Goal: Task Accomplishment & Management: Manage account settings

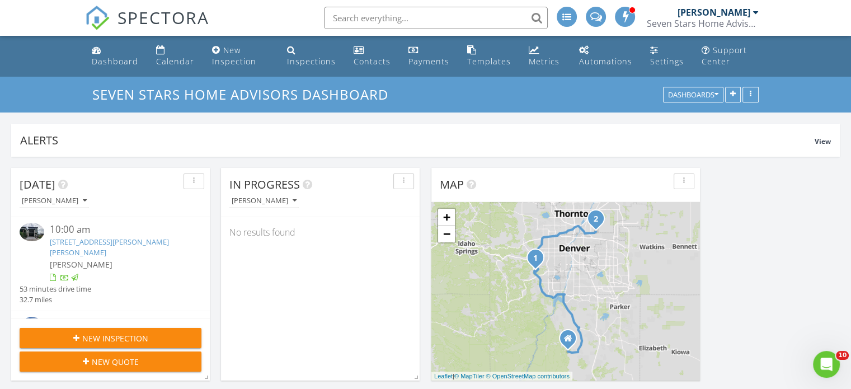
scroll to position [1232, 869]
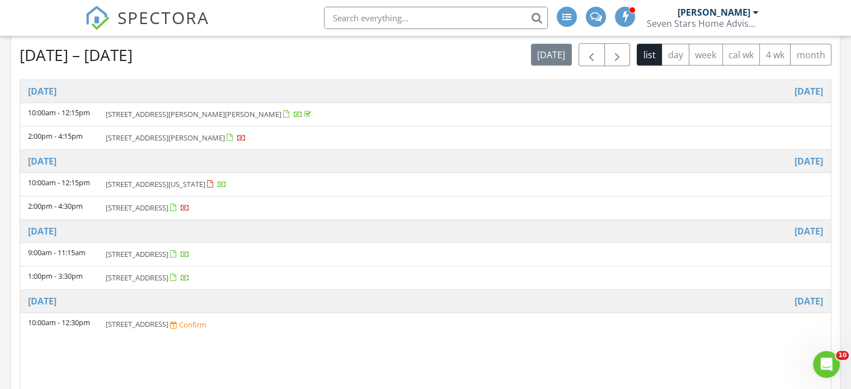
scroll to position [560, 0]
click at [592, 57] on span "button" at bounding box center [591, 54] width 13 height 13
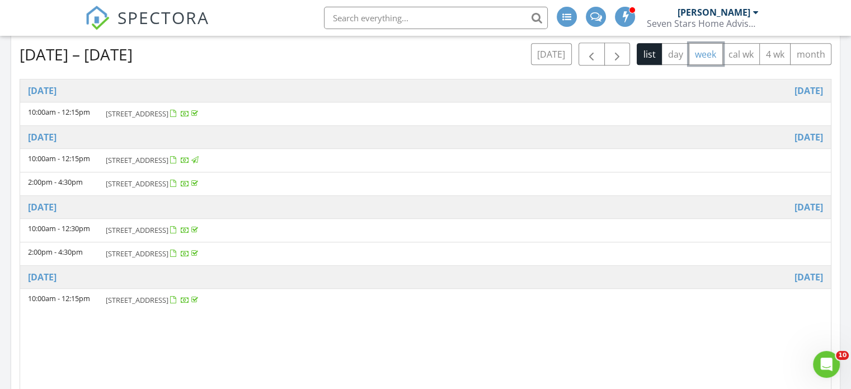
click at [709, 48] on button "week" at bounding box center [706, 54] width 34 height 22
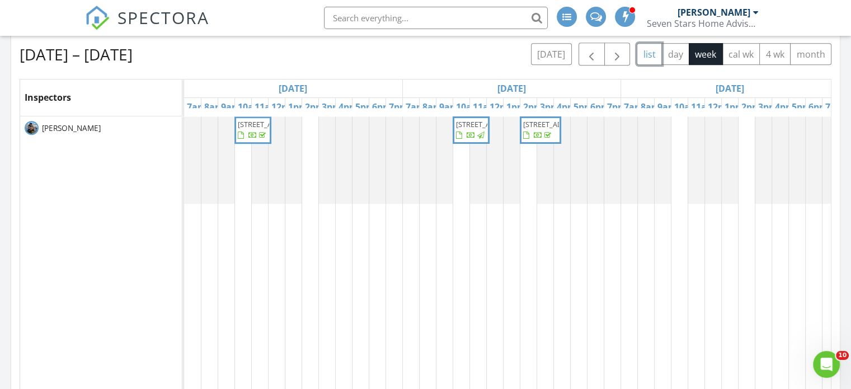
click at [651, 53] on button "list" at bounding box center [649, 54] width 25 height 22
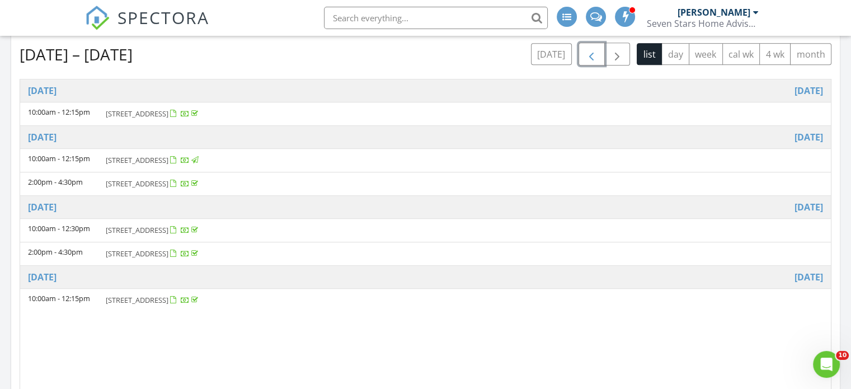
click at [592, 51] on span "button" at bounding box center [591, 54] width 13 height 13
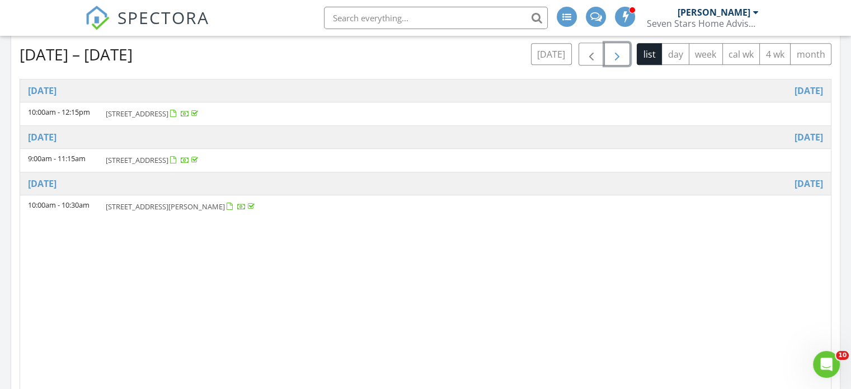
click at [616, 50] on span "button" at bounding box center [617, 54] width 13 height 13
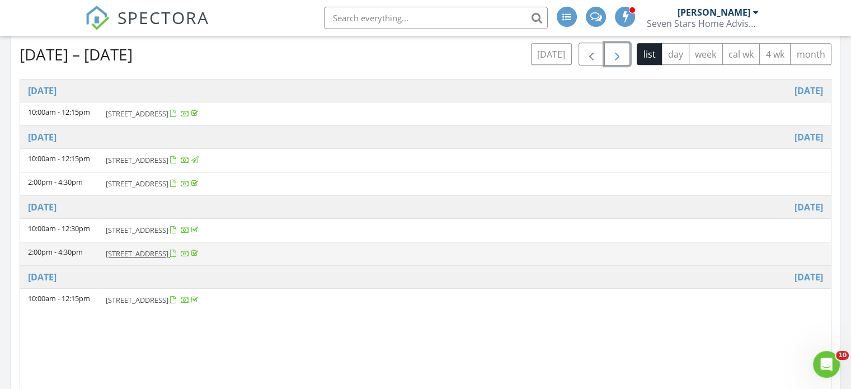
click at [166, 250] on span "2700 W Riverwalk Cir, Littleton 80123" at bounding box center [137, 253] width 63 height 10
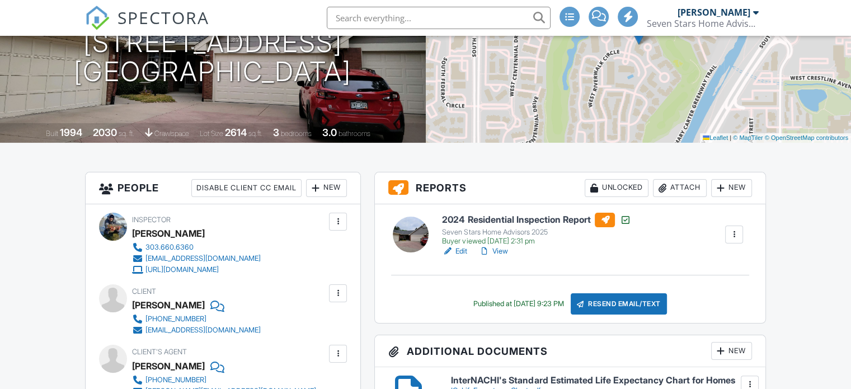
click at [687, 187] on div "Attach" at bounding box center [680, 188] width 54 height 18
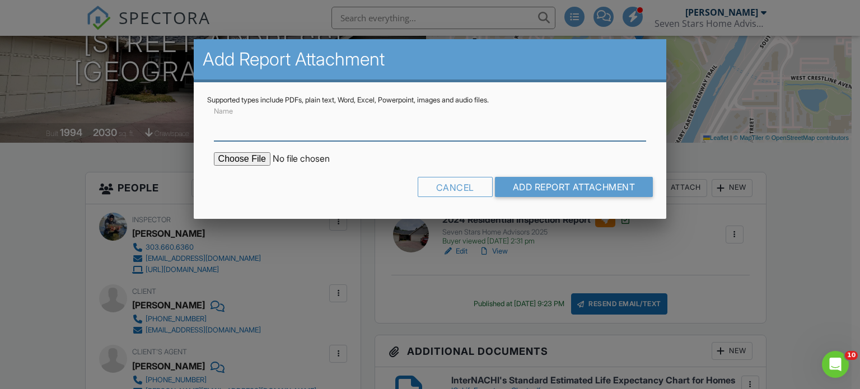
click at [347, 135] on input "Name" at bounding box center [430, 127] width 433 height 27
click at [302, 125] on input "Radon test results 6.4 pCi/L" at bounding box center [430, 127] width 433 height 27
type input "Radon test results 4.5 pCi/L"
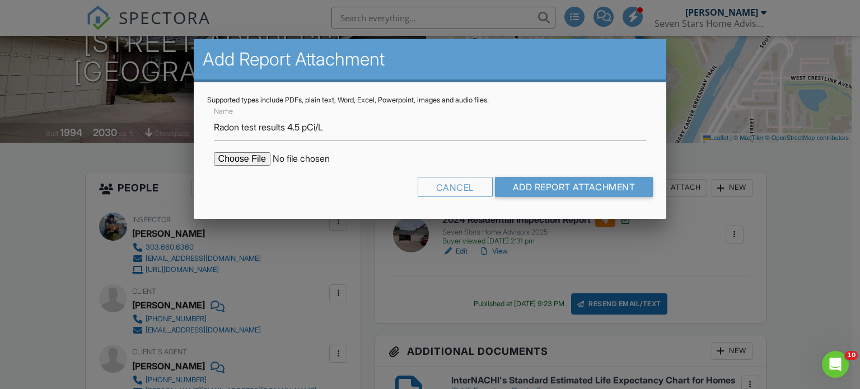
click at [246, 156] on input "file" at bounding box center [309, 158] width 190 height 13
type input "C:\fakepath\2700RiverwalkRadonReport (1).pdf"
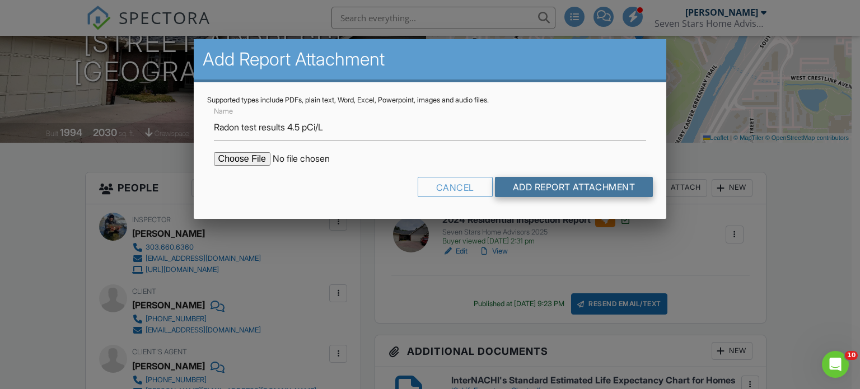
click at [566, 181] on input "Add Report Attachment" at bounding box center [574, 187] width 158 height 20
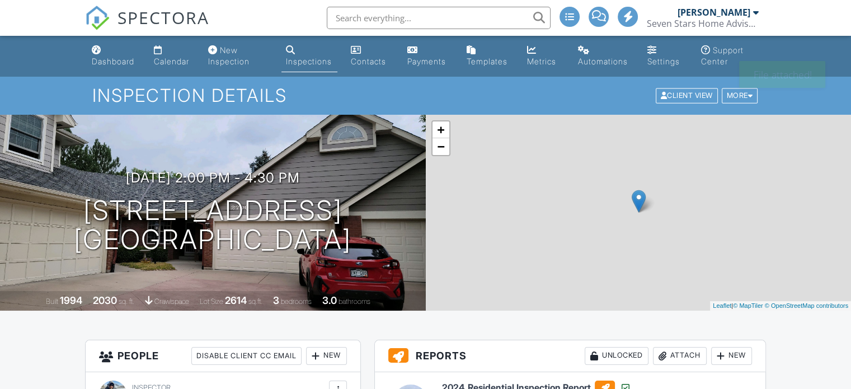
scroll to position [224, 0]
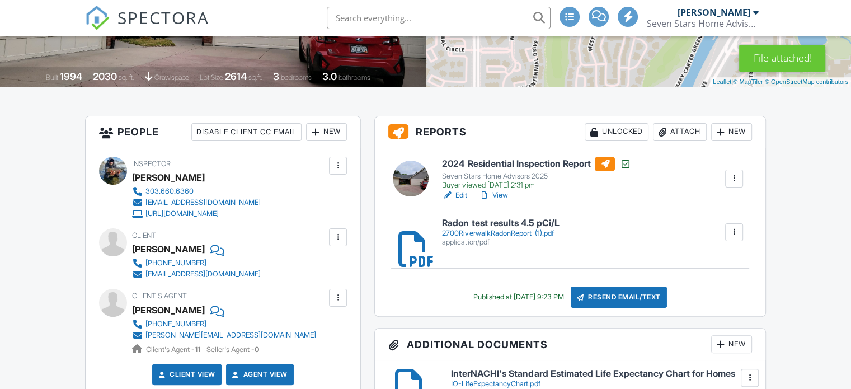
click at [456, 194] on link "Edit" at bounding box center [454, 195] width 25 height 11
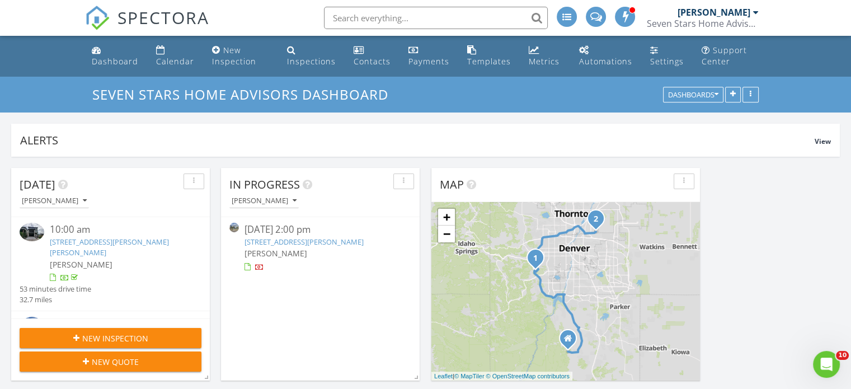
click at [292, 241] on link "[STREET_ADDRESS][PERSON_NAME]" at bounding box center [304, 242] width 119 height 10
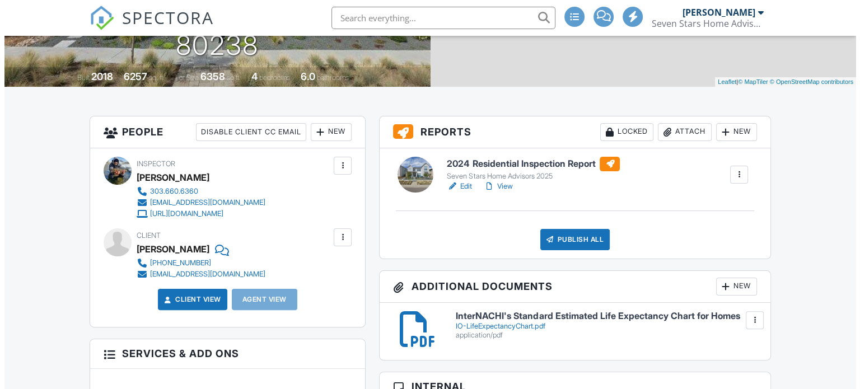
scroll to position [224, 0]
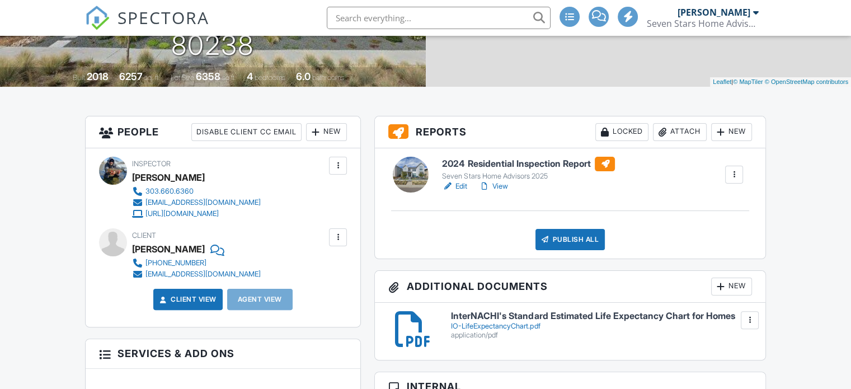
click at [684, 129] on div "Attach" at bounding box center [680, 132] width 54 height 18
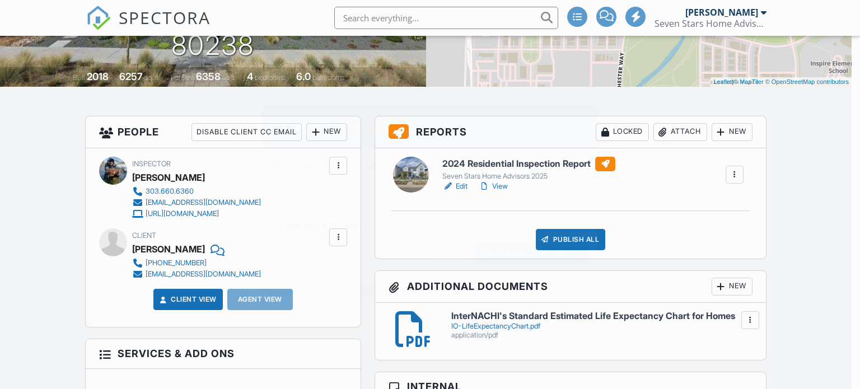
scroll to position [0, 0]
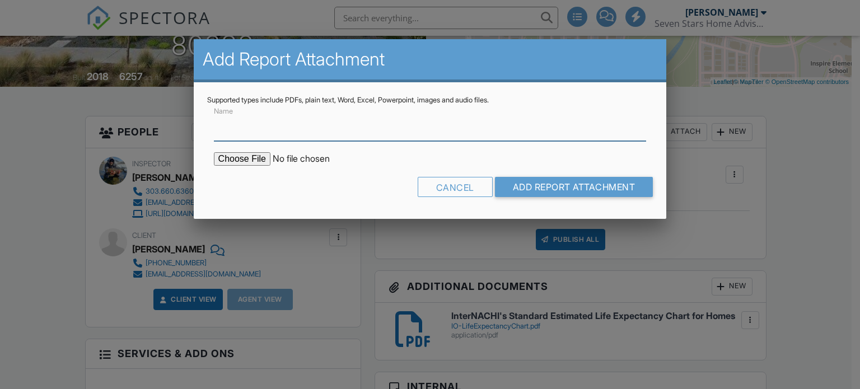
click at [301, 131] on input "Name" at bounding box center [430, 127] width 433 height 27
drag, startPoint x: 291, startPoint y: 123, endPoint x: 302, endPoint y: 123, distance: 11.2
click at [302, 123] on input "Radon test results 6.4 pCi/L" at bounding box center [430, 127] width 433 height 27
type input "Radon test results 0.8 pCi/L"
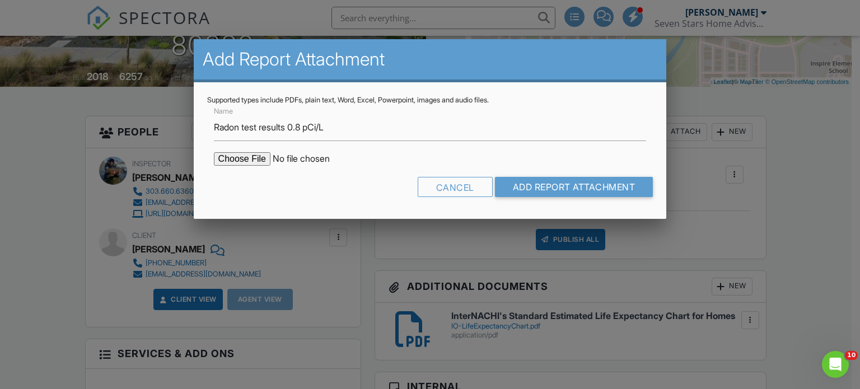
click at [256, 157] on input "file" at bounding box center [309, 158] width 190 height 13
type input "C:\fakepath\5835ChesterRadonReport (1).pdf"
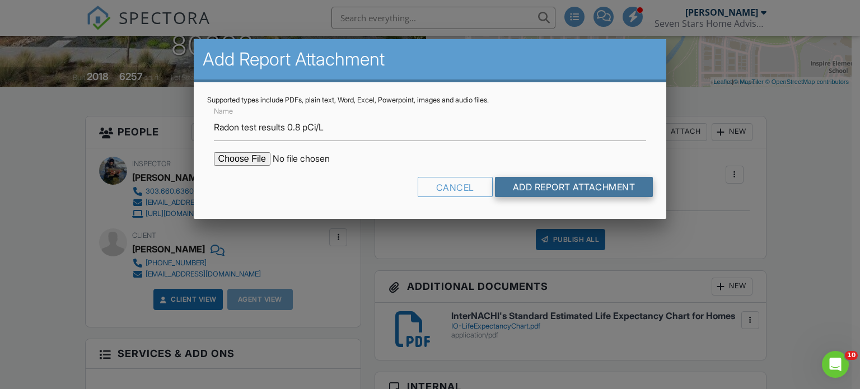
click at [549, 181] on input "Add Report Attachment" at bounding box center [574, 187] width 158 height 20
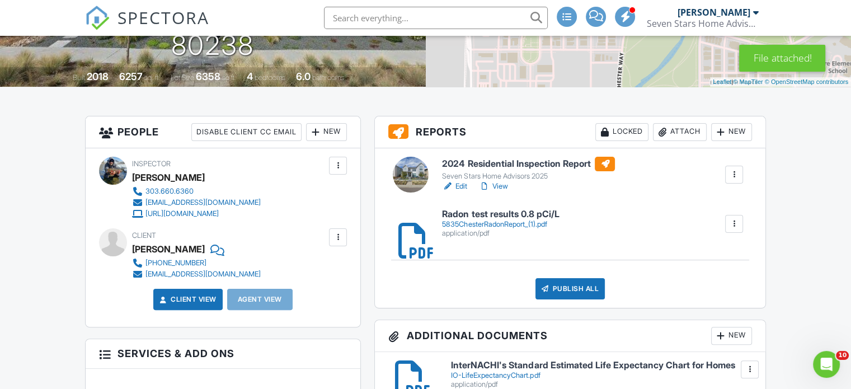
click at [678, 132] on div "Attach" at bounding box center [680, 132] width 54 height 18
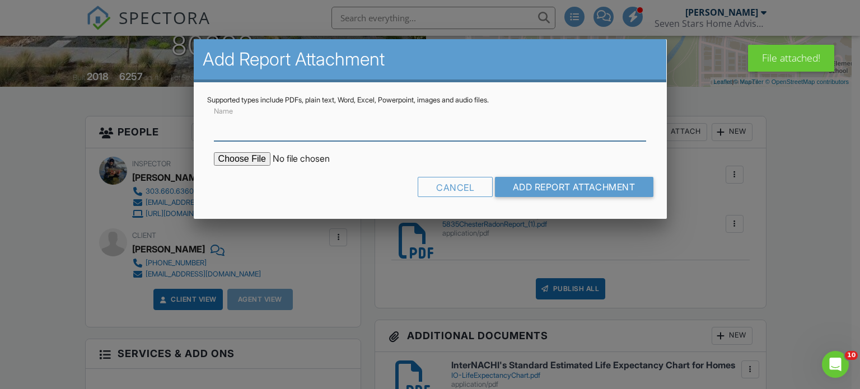
click at [381, 132] on input "Name" at bounding box center [430, 127] width 433 height 27
type input "Main sewer pipe inspection report"
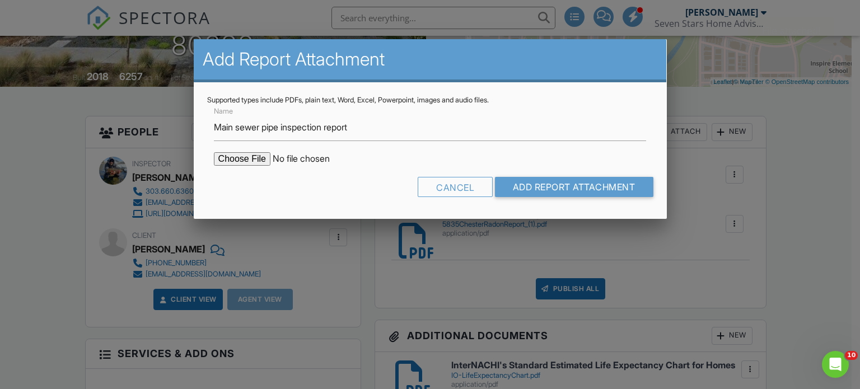
click at [237, 164] on input "file" at bounding box center [309, 158] width 190 height 13
type input "C:\fakepath\5835 Chester Wy.pdf.pdf"
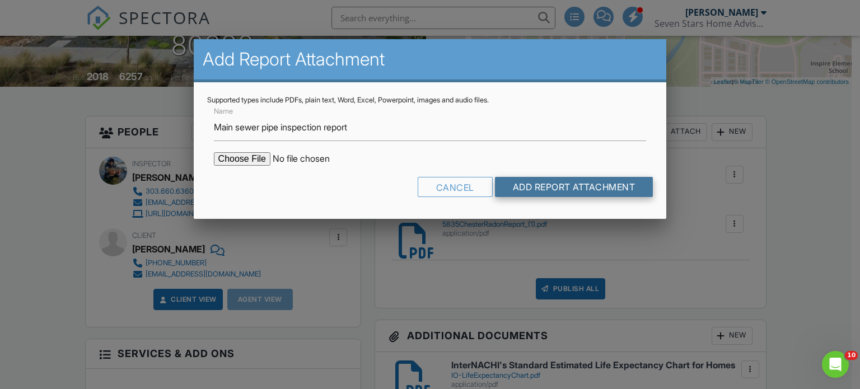
click at [548, 187] on input "Add Report Attachment" at bounding box center [574, 187] width 158 height 20
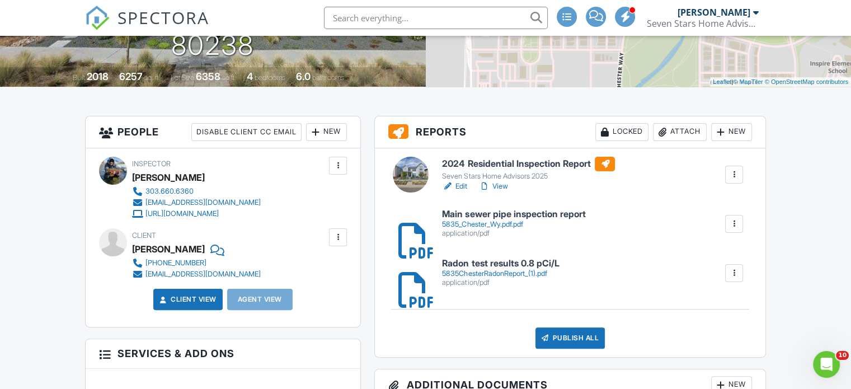
click at [457, 186] on link "Edit" at bounding box center [454, 186] width 25 height 11
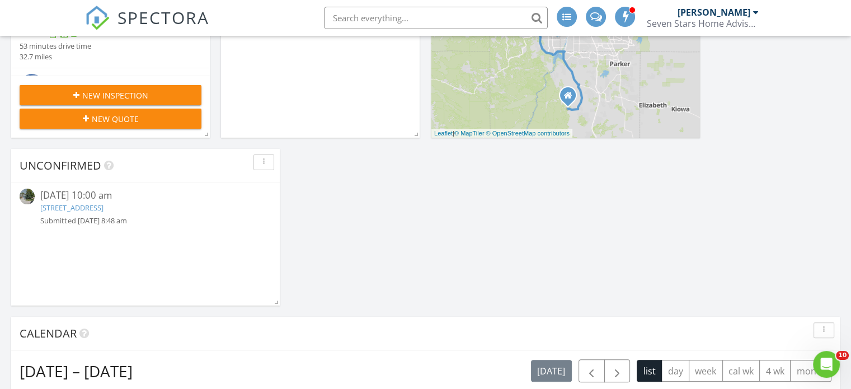
scroll to position [224, 0]
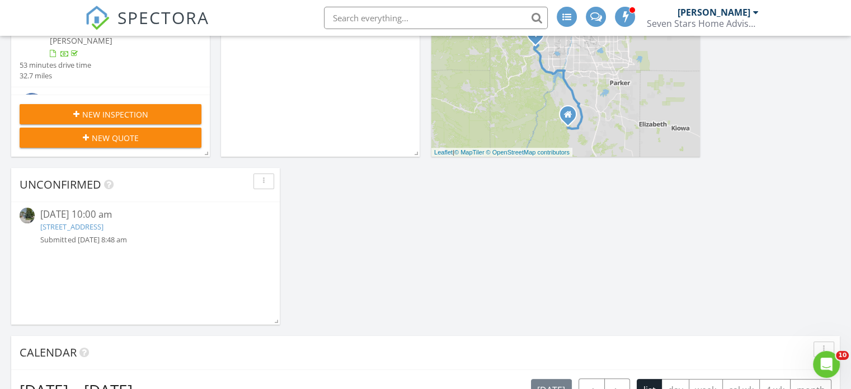
click at [103, 225] on link "[STREET_ADDRESS]" at bounding box center [71, 227] width 63 height 10
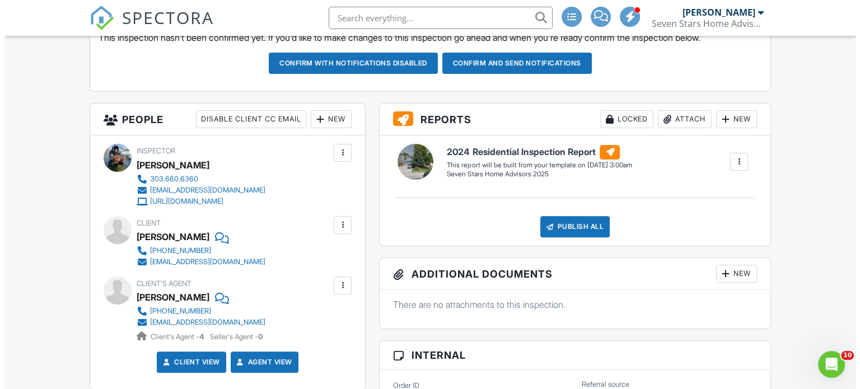
scroll to position [336, 0]
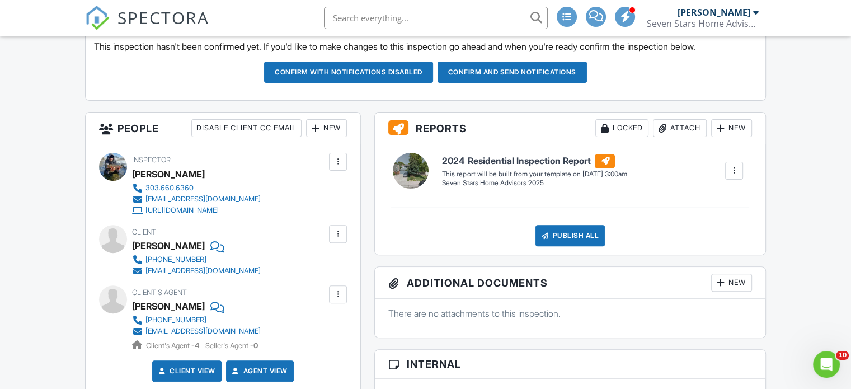
click at [320, 127] on div at bounding box center [315, 128] width 11 height 11
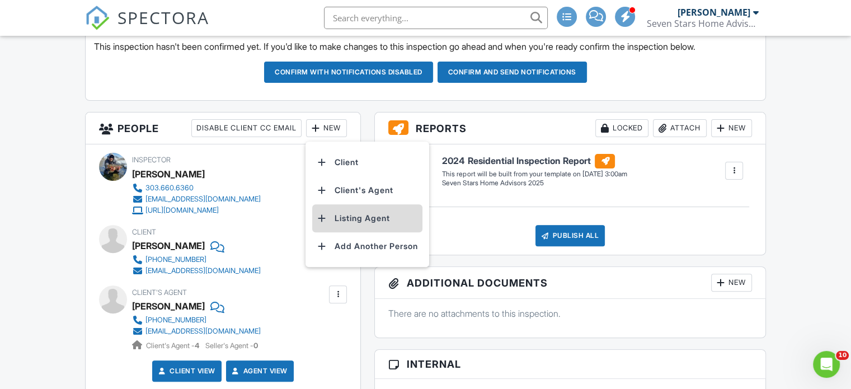
click at [348, 216] on li "Listing Agent" at bounding box center [367, 218] width 110 height 28
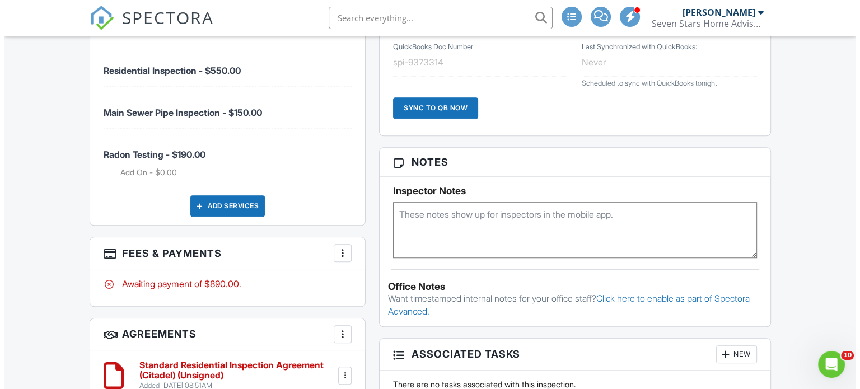
scroll to position [839, 0]
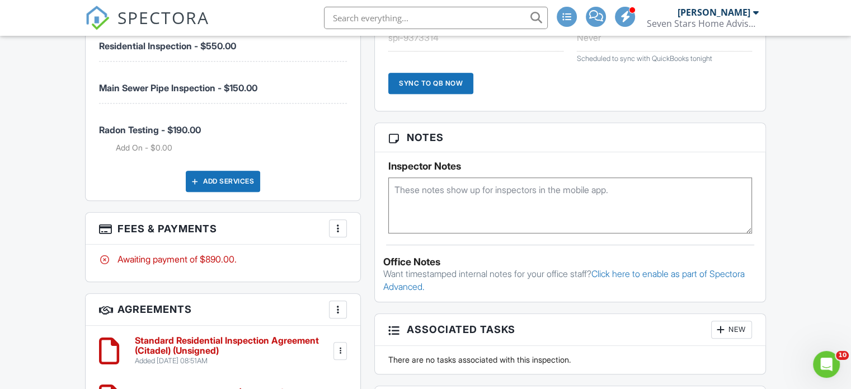
click at [334, 226] on div at bounding box center [337, 228] width 11 height 11
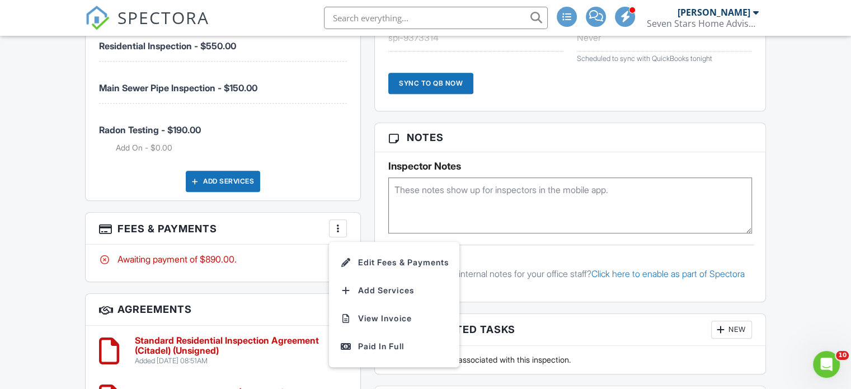
click at [374, 259] on li "Edit Fees & Payments" at bounding box center [394, 262] width 117 height 28
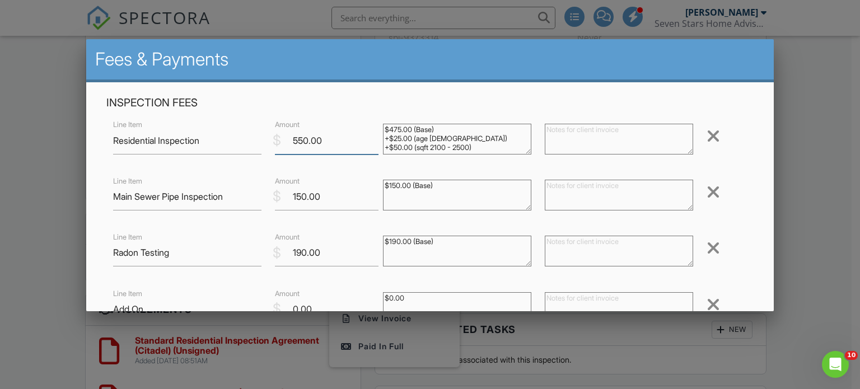
click at [304, 139] on input "550.00" at bounding box center [327, 140] width 104 height 27
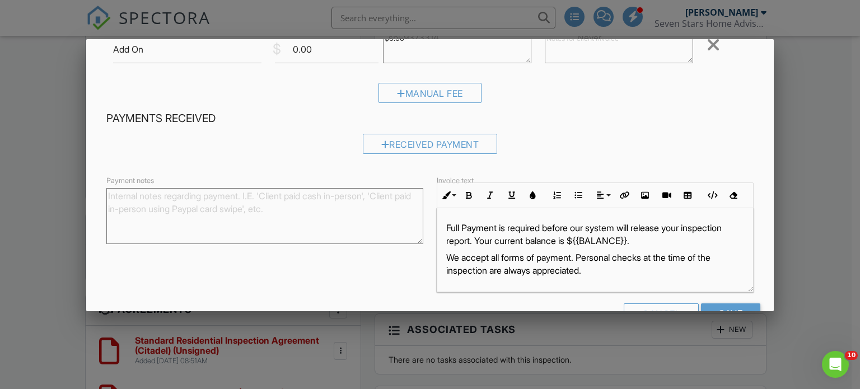
scroll to position [294, 0]
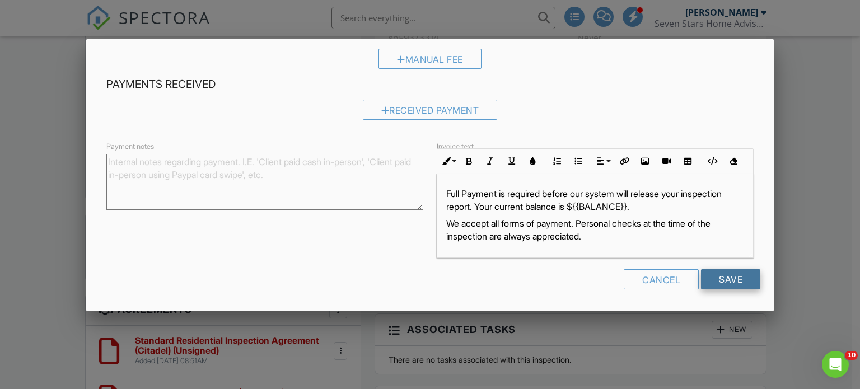
type input "575.00"
click at [728, 279] on input "Save" at bounding box center [730, 279] width 59 height 20
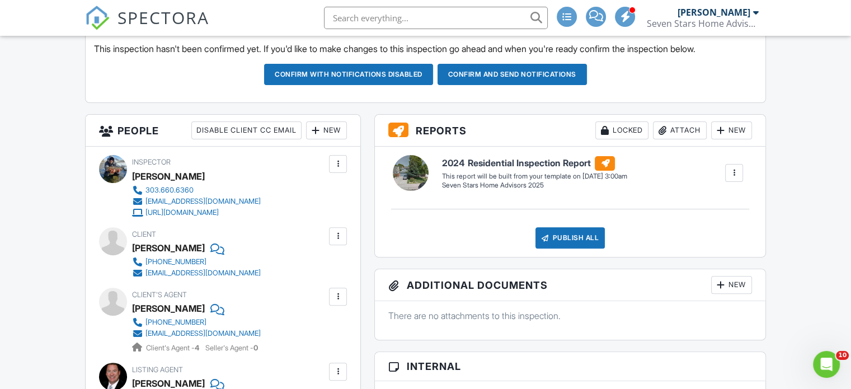
scroll to position [336, 0]
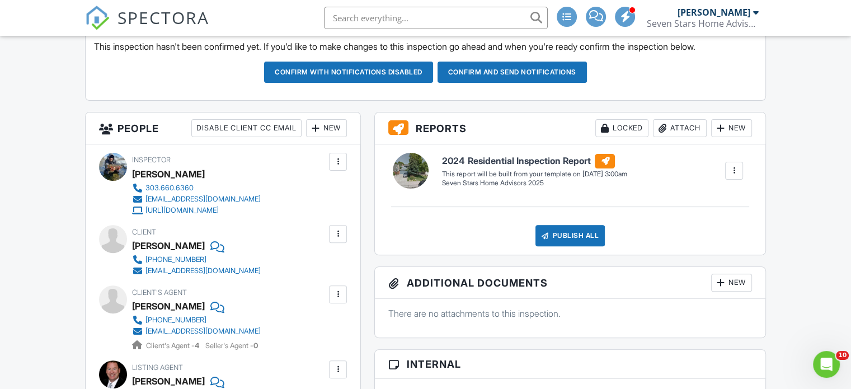
click at [433, 70] on button "Confirm and send notifications" at bounding box center [348, 72] width 169 height 21
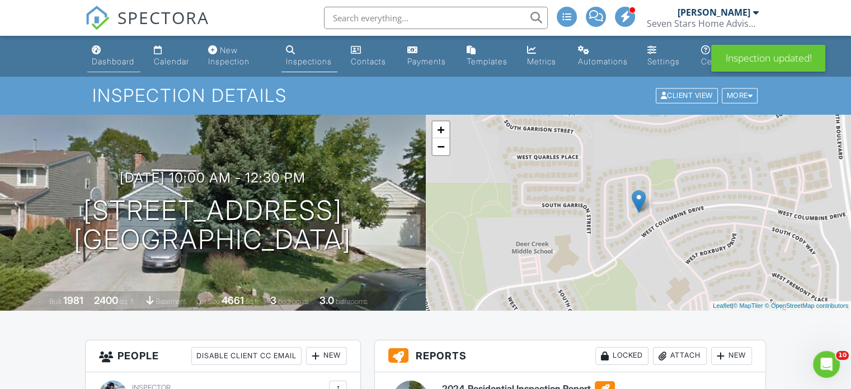
click at [116, 53] on link "Dashboard" at bounding box center [113, 56] width 53 height 32
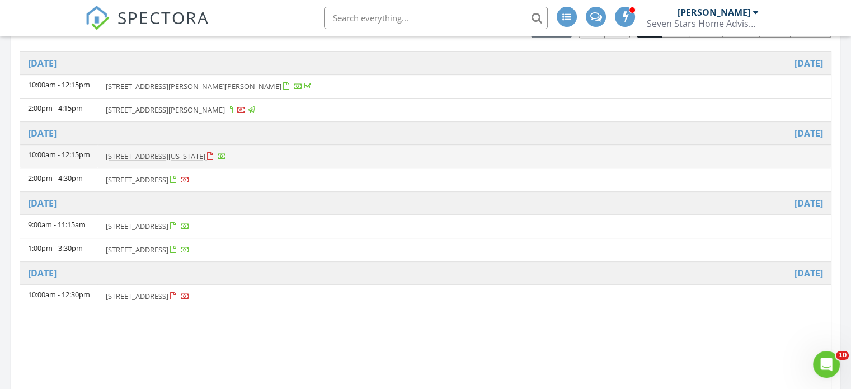
scroll to position [560, 0]
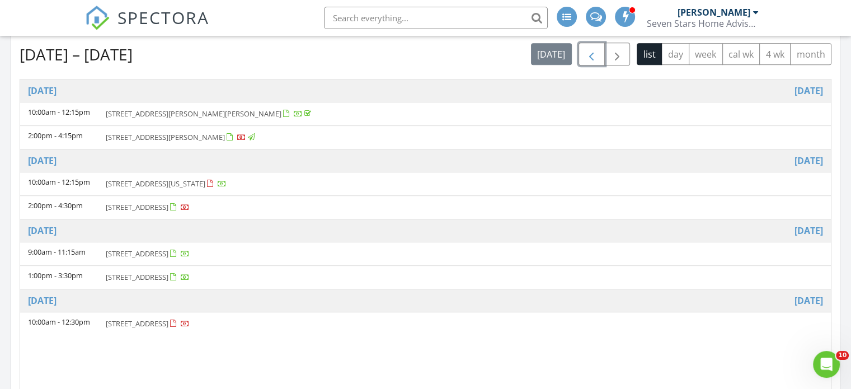
click at [593, 48] on span "button" at bounding box center [591, 54] width 13 height 13
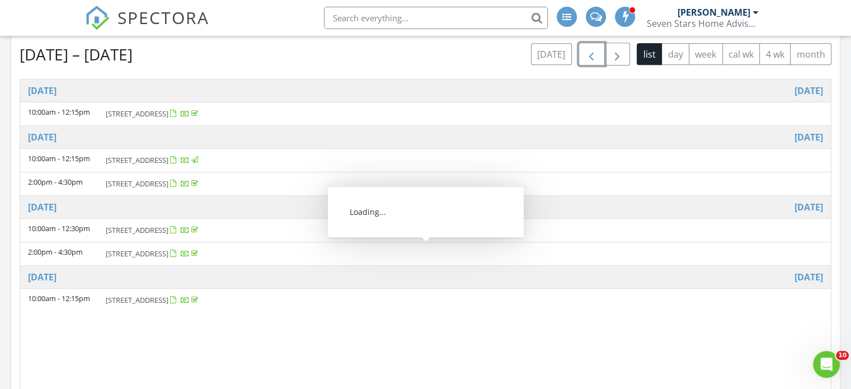
click at [168, 251] on span "[STREET_ADDRESS]" at bounding box center [137, 253] width 63 height 10
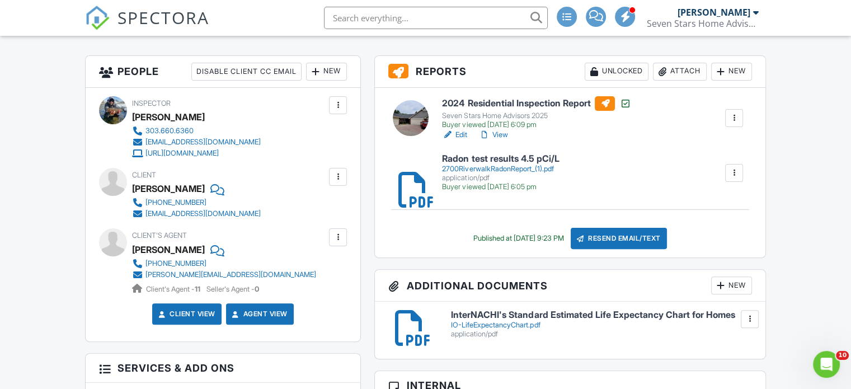
scroll to position [224, 0]
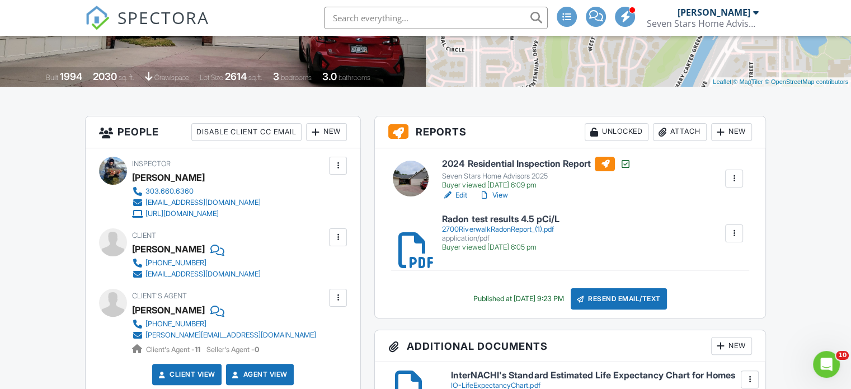
click at [501, 194] on link "View" at bounding box center [492, 195] width 29 height 11
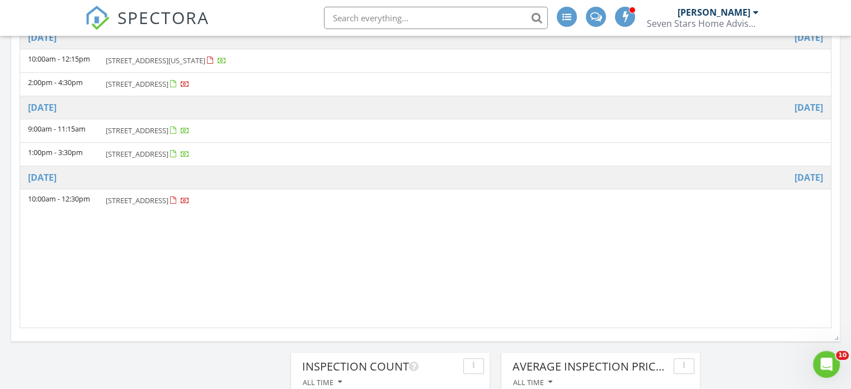
scroll to position [664, 0]
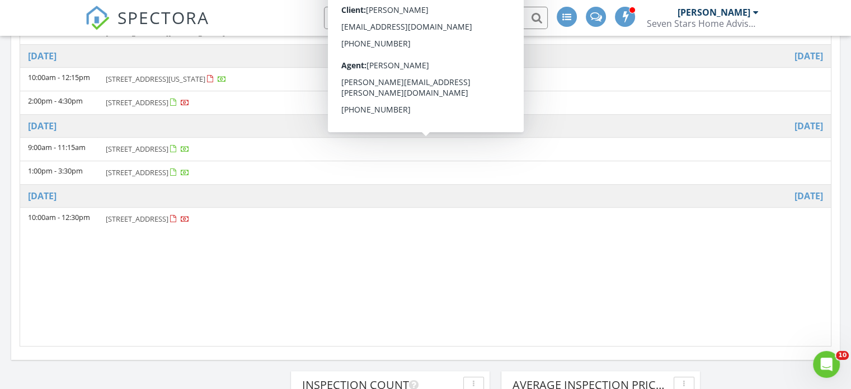
click at [168, 148] on span "7157 S Vine Cir W, Centennial 80122" at bounding box center [137, 149] width 63 height 10
